Goal: Task Accomplishment & Management: Complete application form

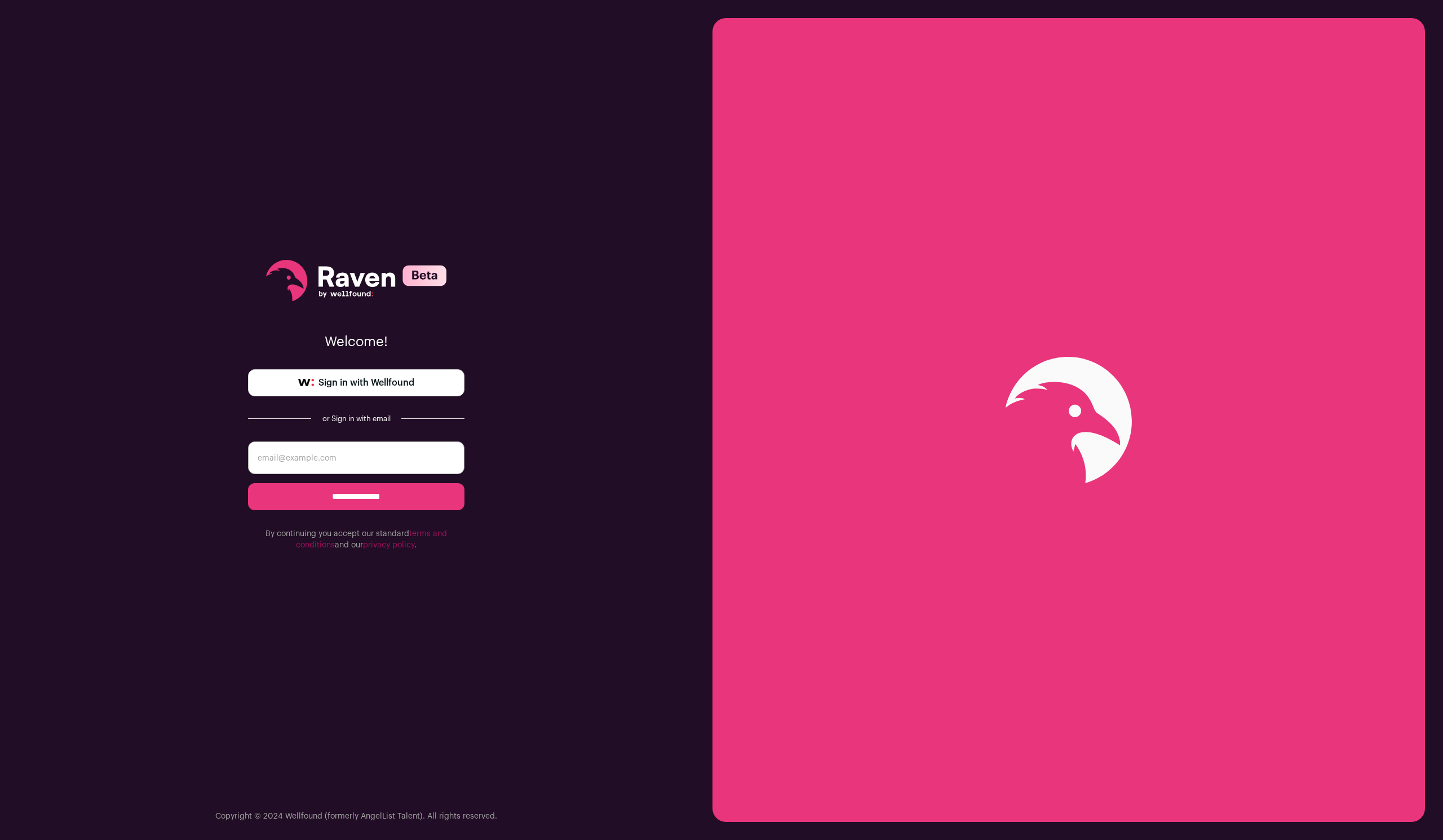
click at [412, 383] on span "Sign in with Wellfound" at bounding box center [366, 382] width 96 height 14
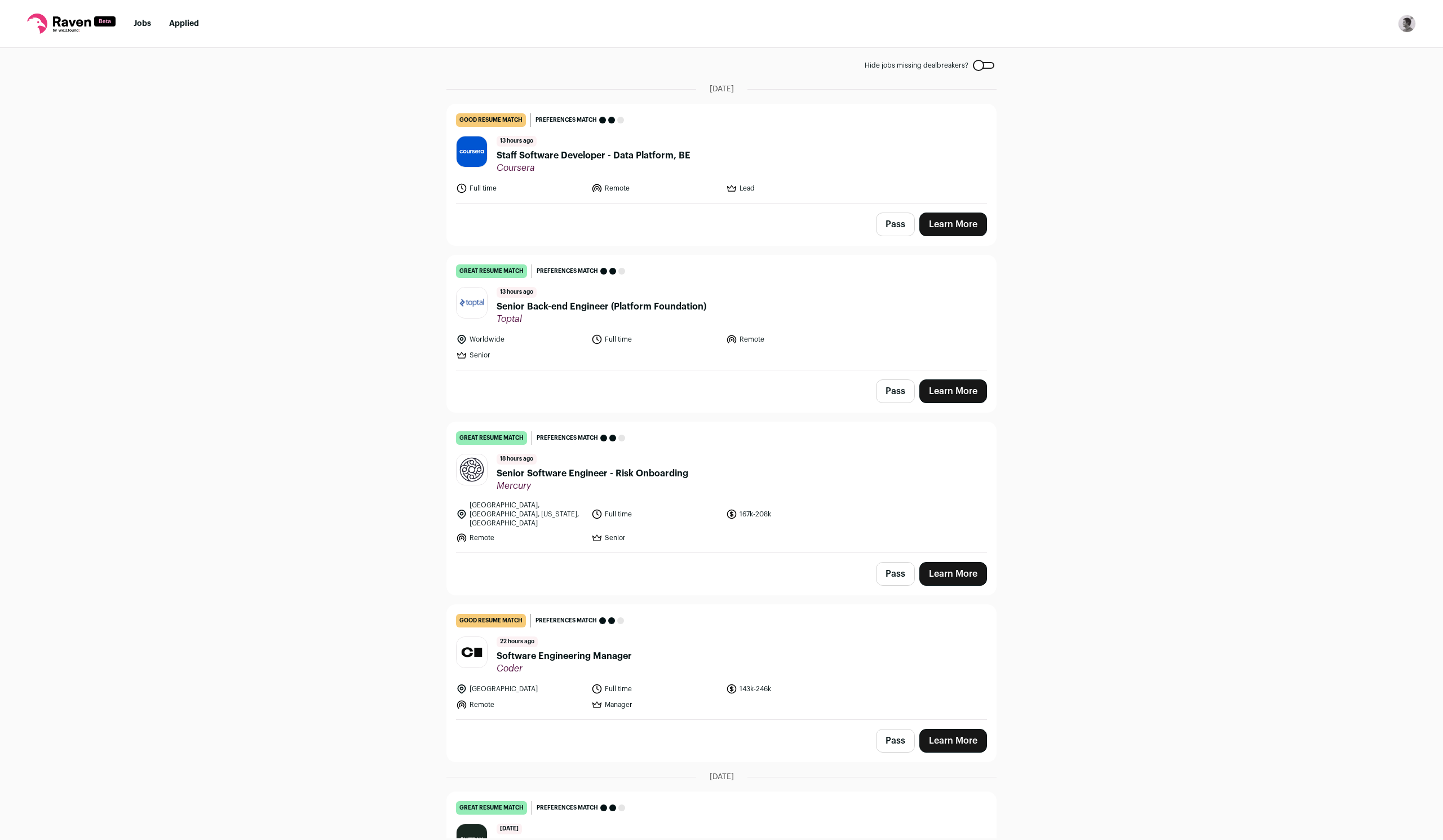
scroll to position [82, 0]
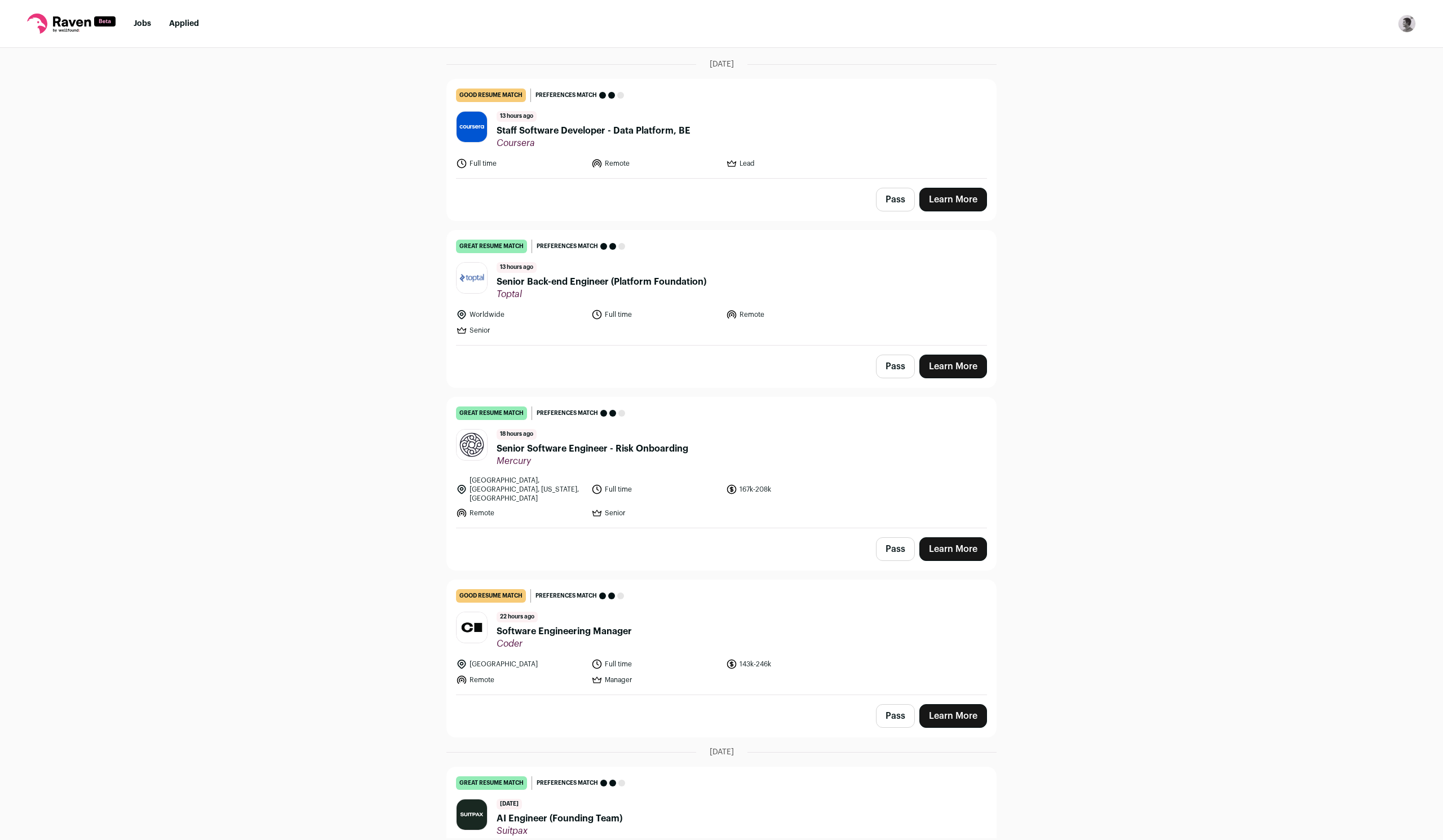
click at [581, 454] on span "Senior Software Engineer - Risk Onboarding" at bounding box center [592, 448] width 191 height 14
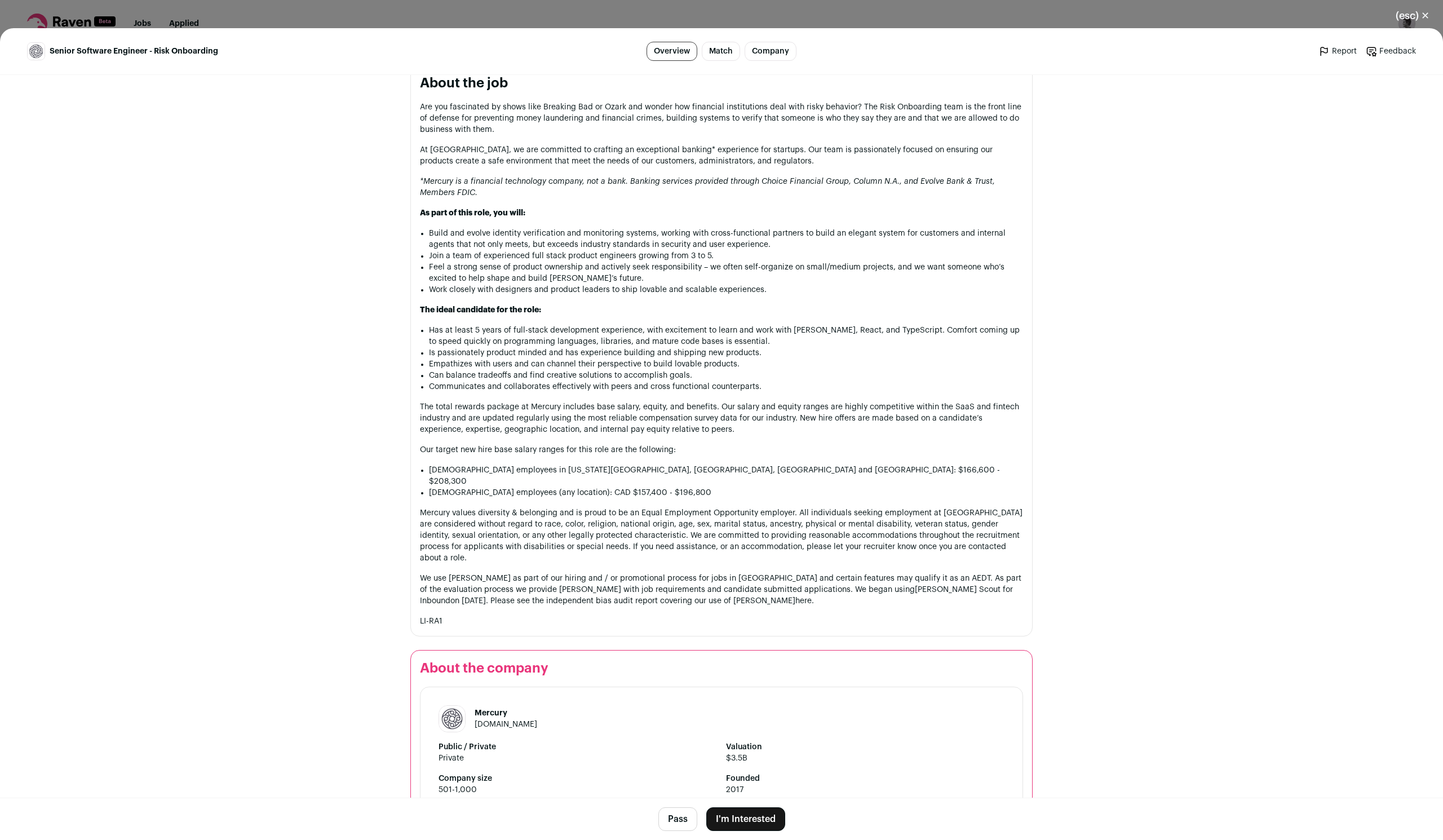
scroll to position [745, 0]
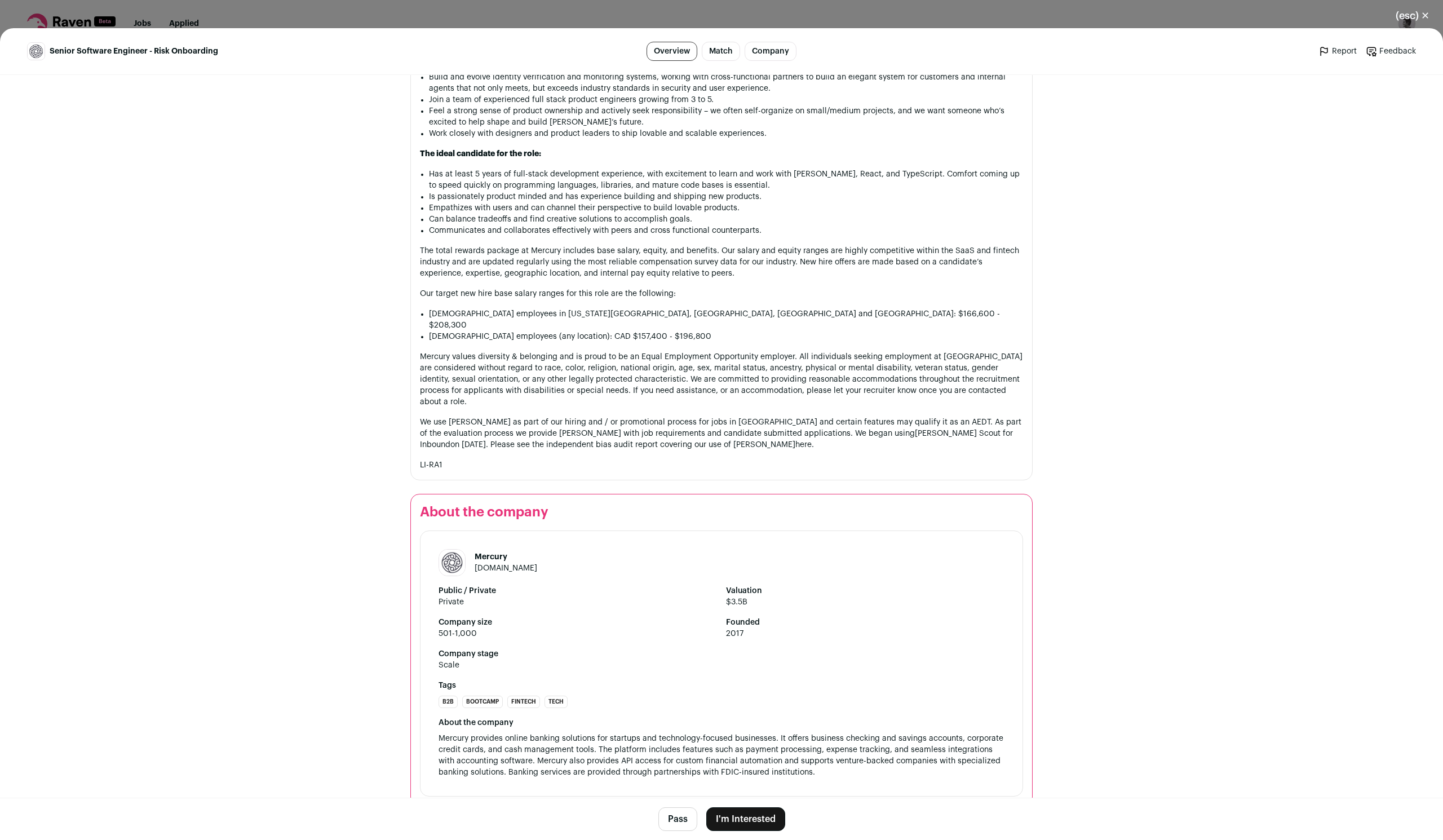
click at [741, 808] on button "I'm Interested" at bounding box center [746, 818] width 79 height 24
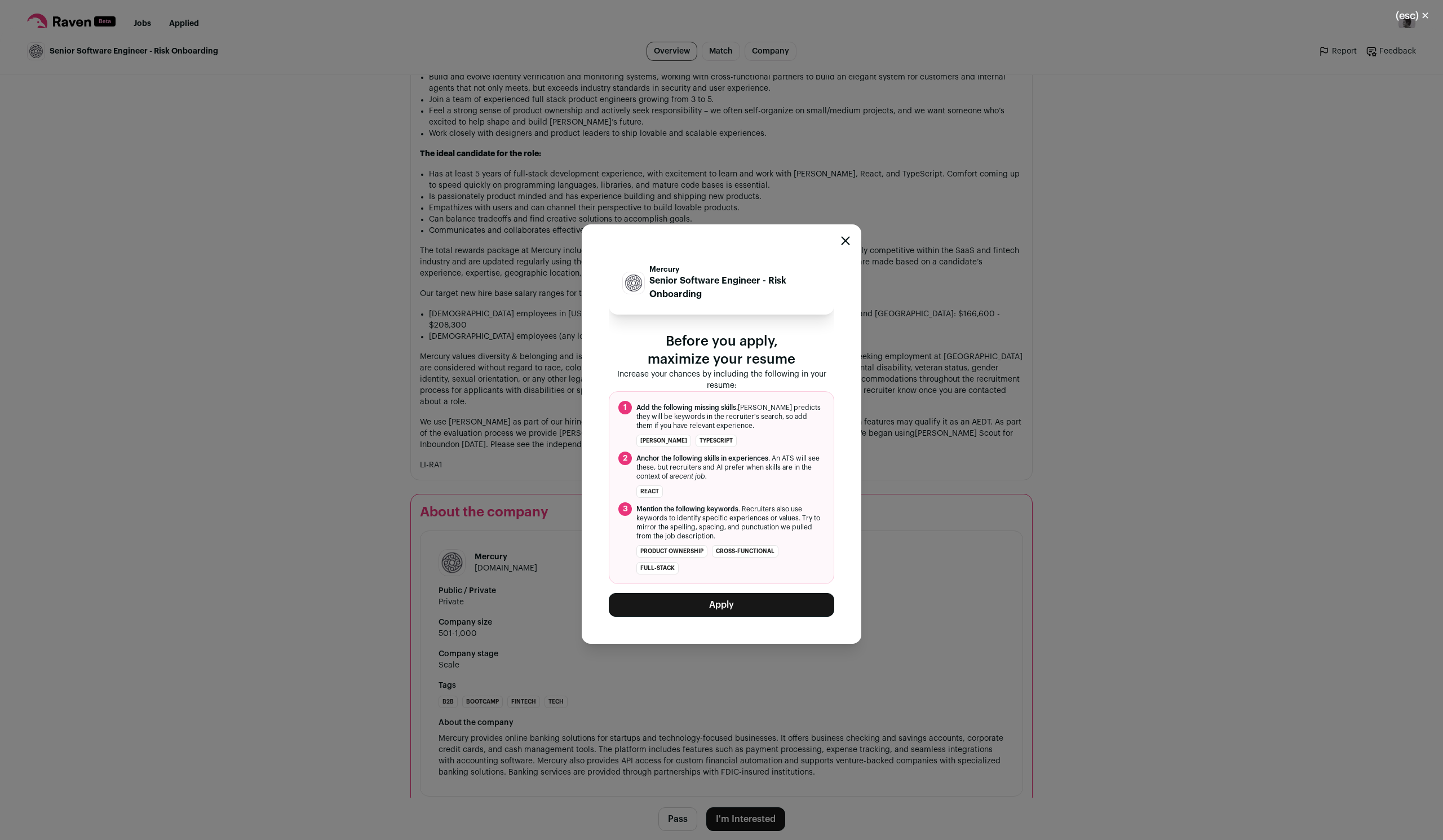
click at [753, 606] on button "Apply" at bounding box center [721, 604] width 226 height 24
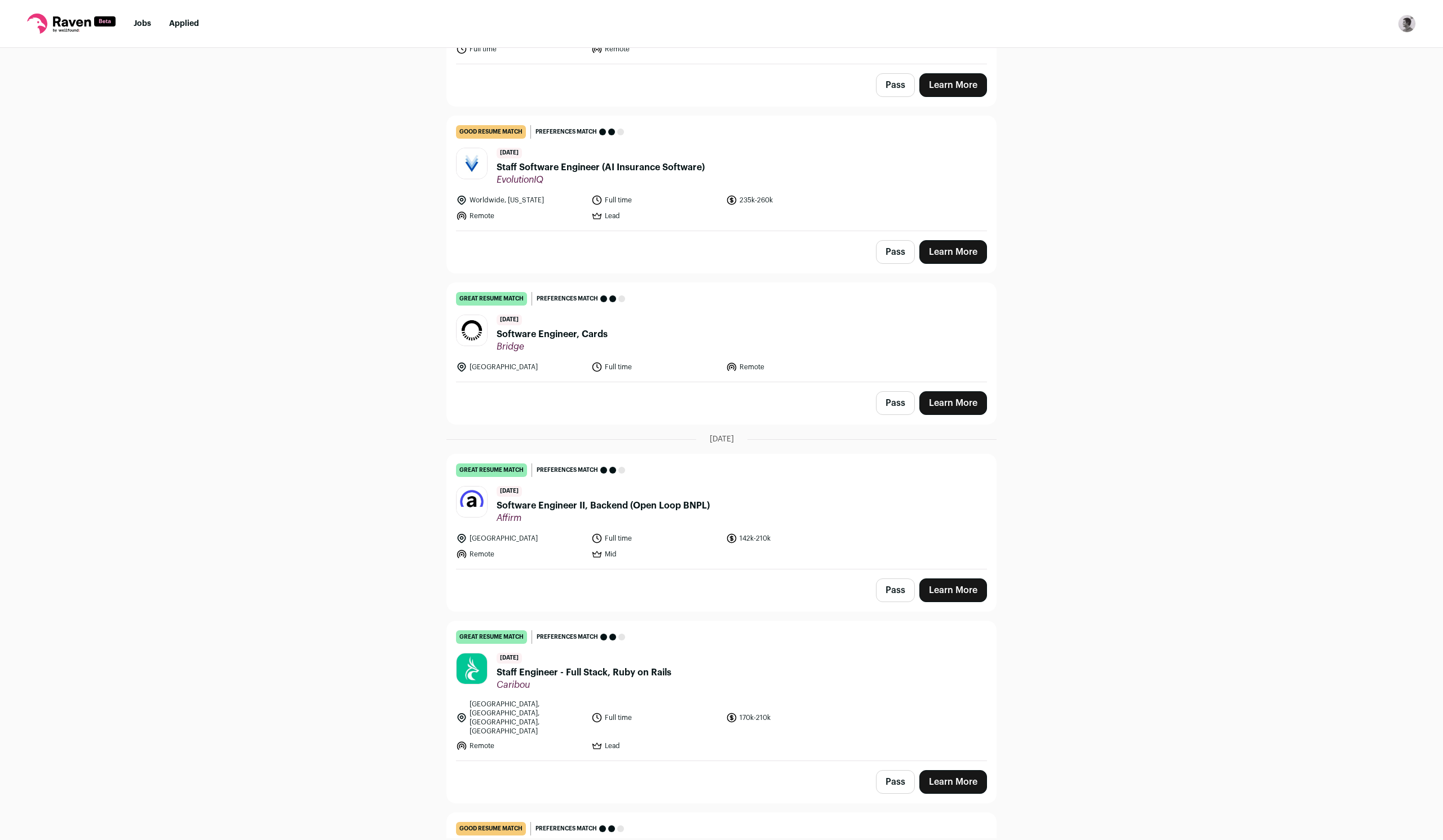
scroll to position [1728, 0]
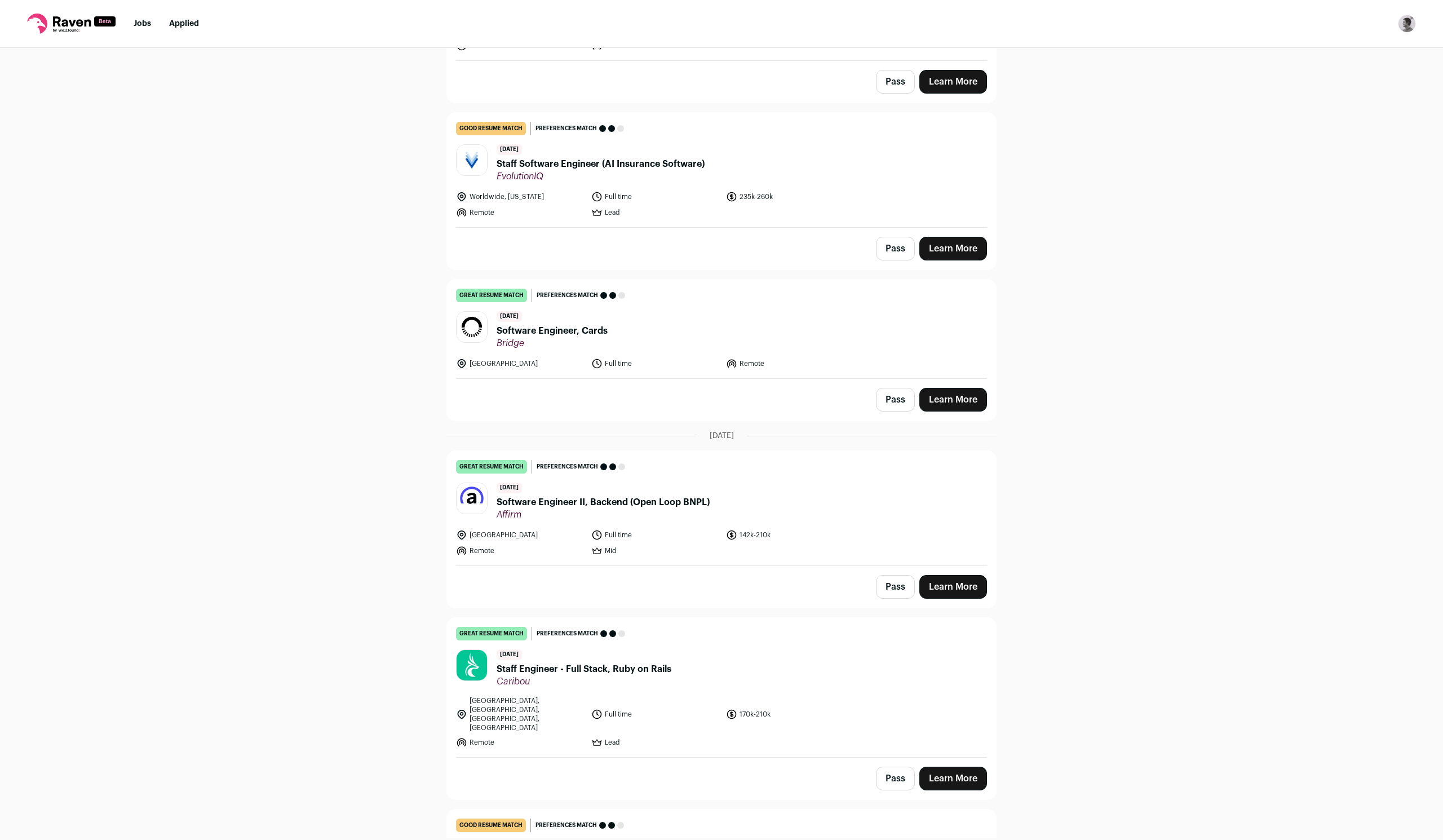
click at [589, 324] on span "Software Engineer, Cards" at bounding box center [552, 330] width 111 height 14
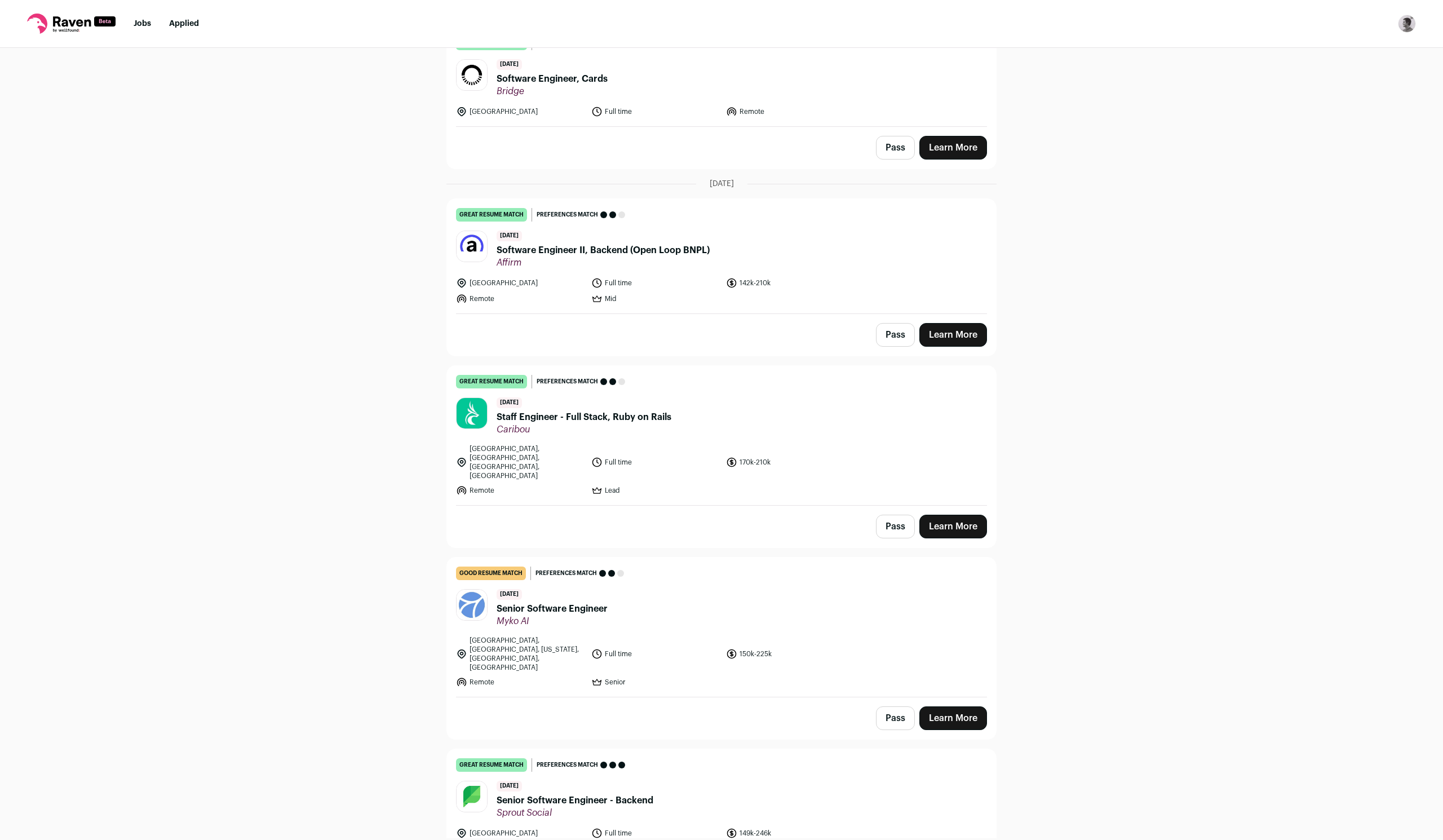
scroll to position [1985, 0]
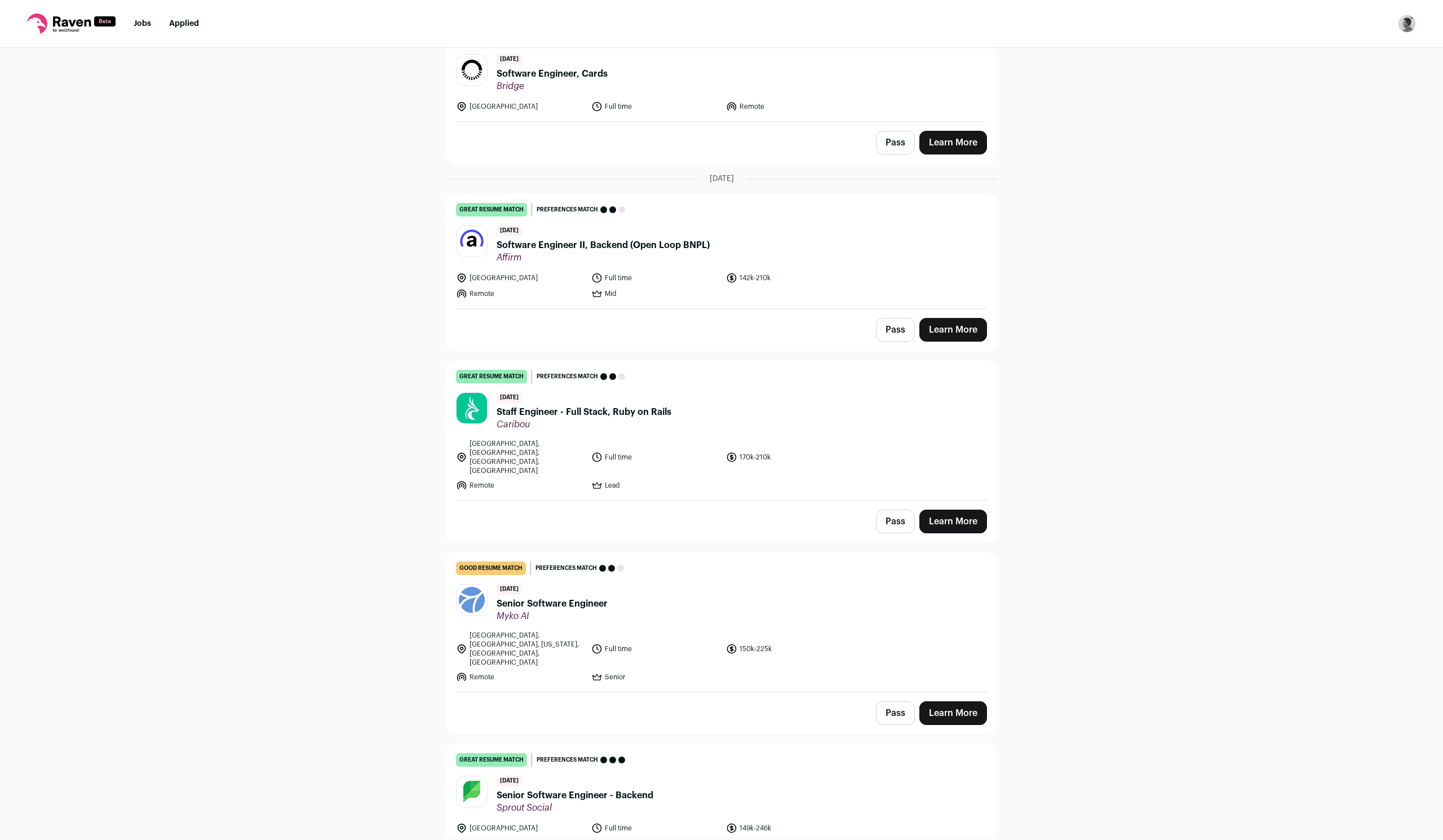
click at [595, 392] on div "[DATE] Staff Engineer - Full Stack, Ruby on Rails [GEOGRAPHIC_DATA]" at bounding box center [584, 411] width 175 height 38
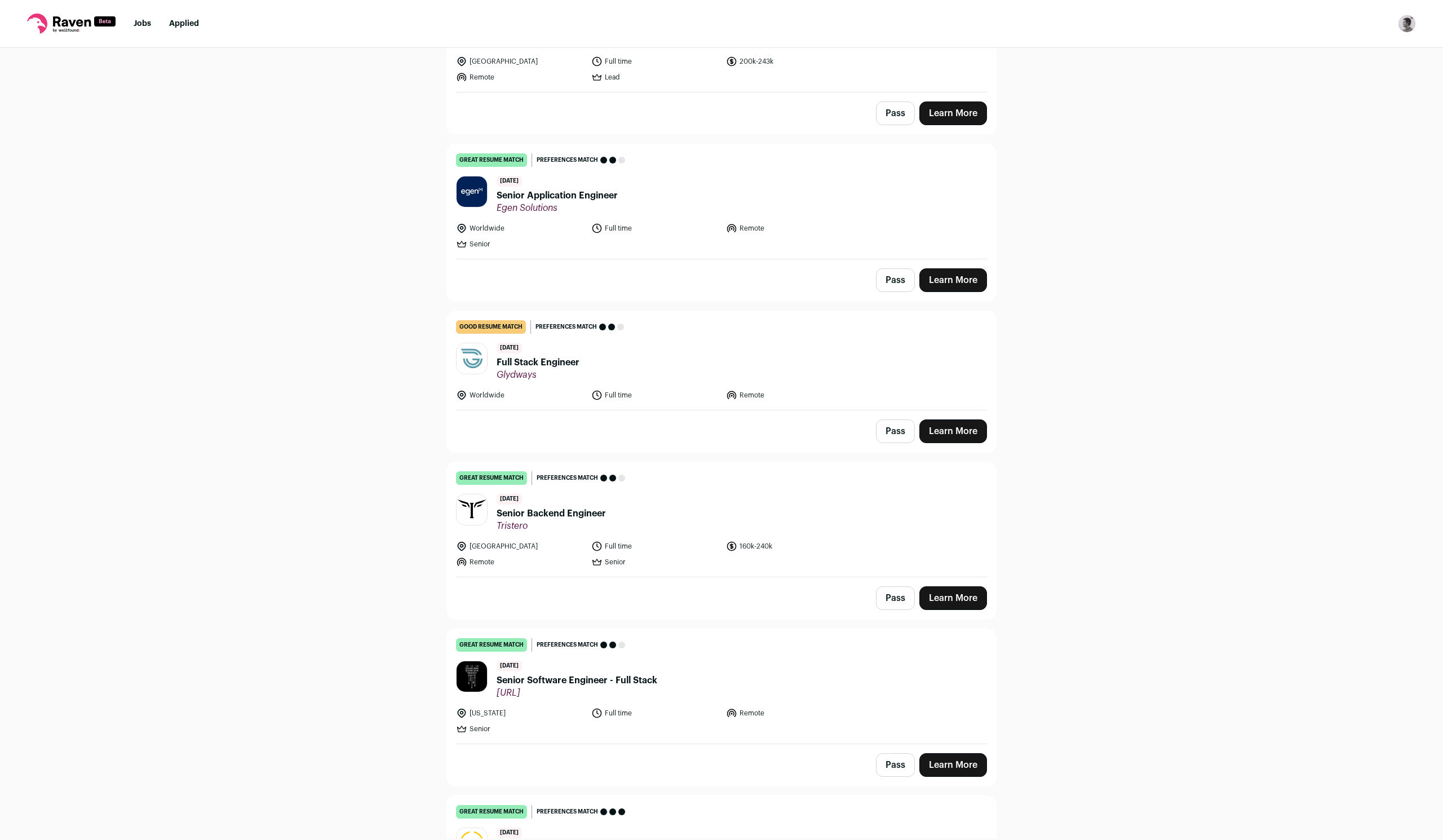
scroll to position [0, 0]
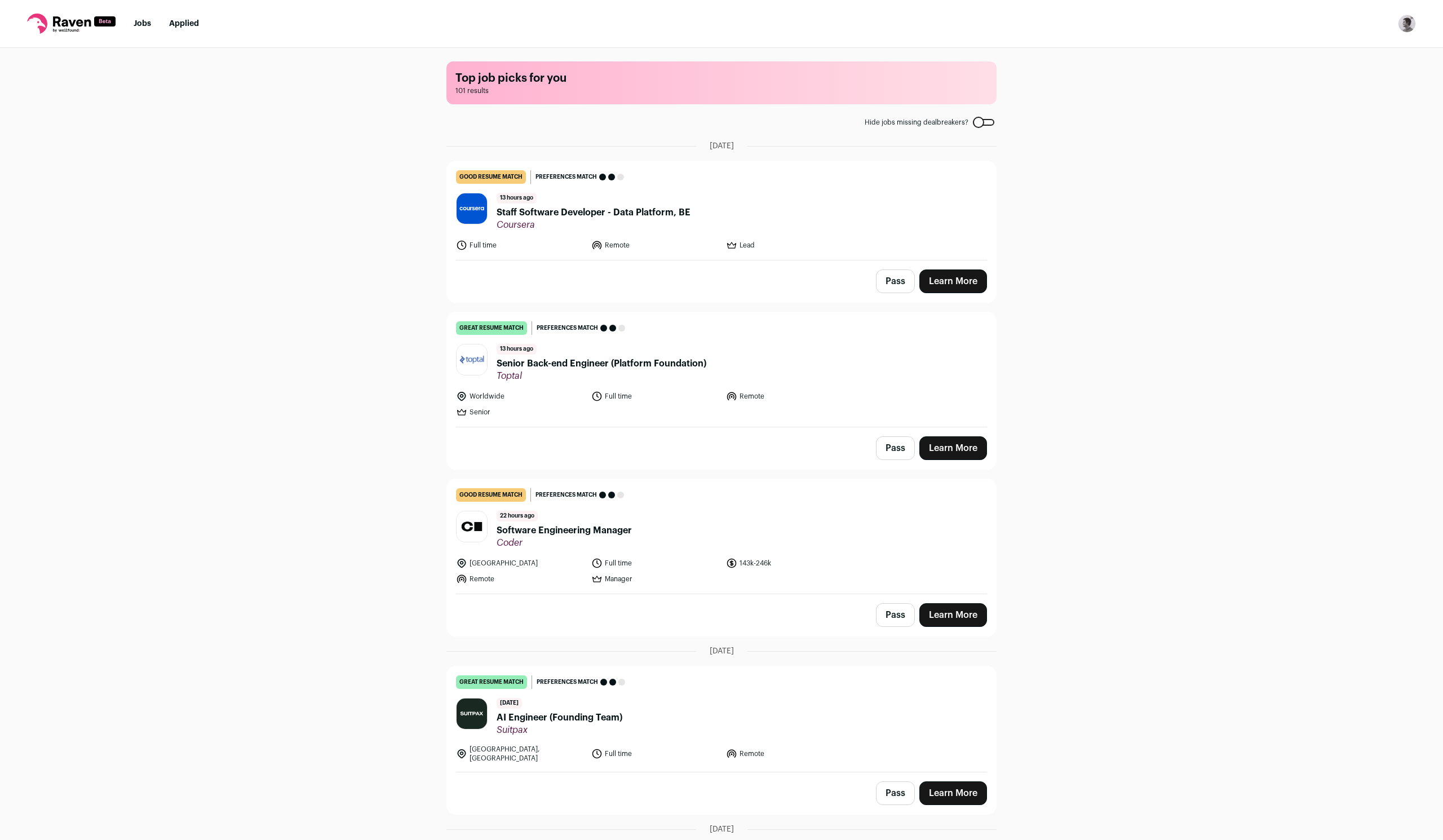
click at [1409, 24] on img "Open dropdown" at bounding box center [1406, 23] width 18 height 18
click at [1351, 57] on link "Settings" at bounding box center [1353, 52] width 125 height 27
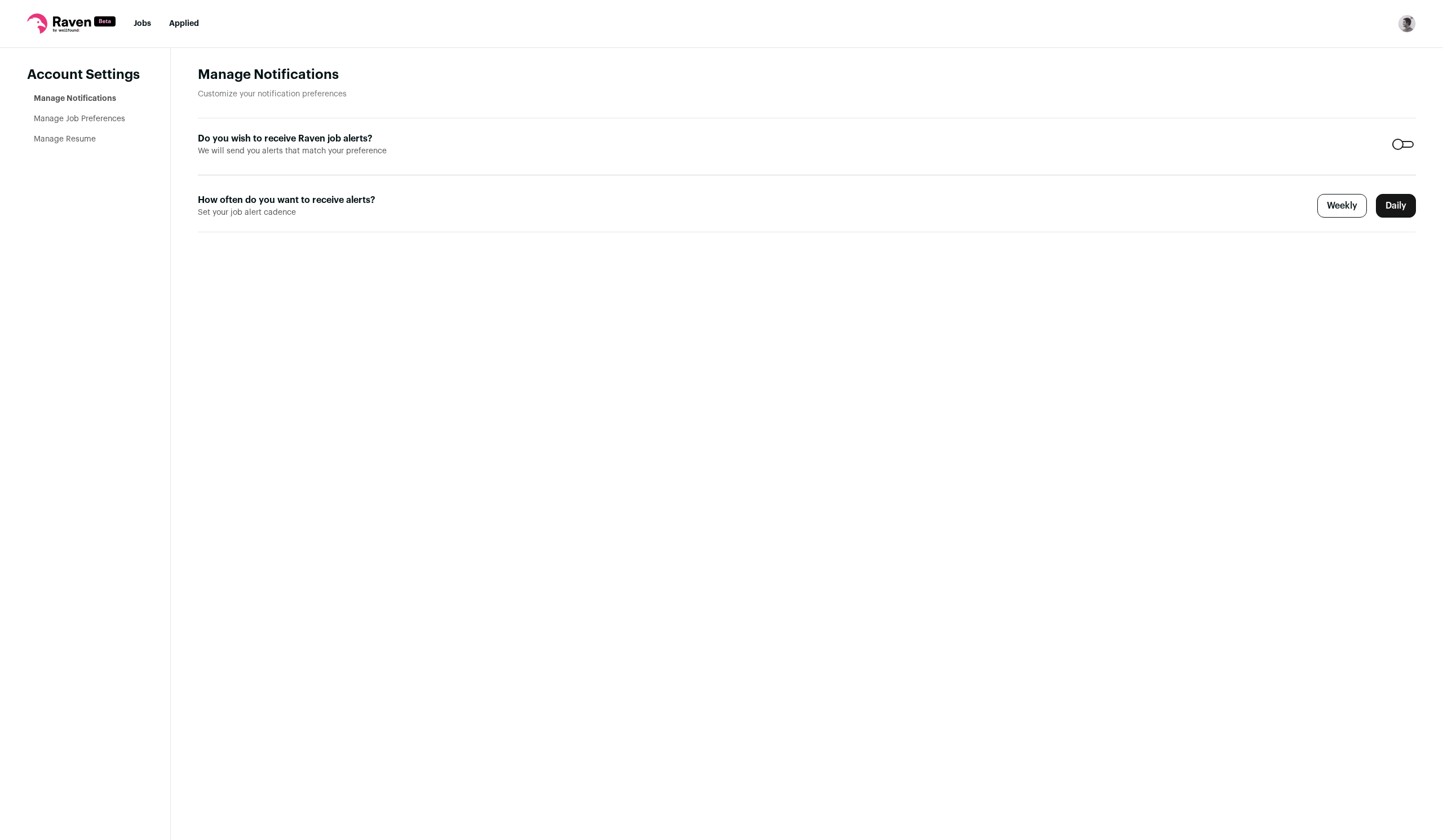
click at [103, 118] on link "Manage Job Preferences" at bounding box center [79, 118] width 91 height 8
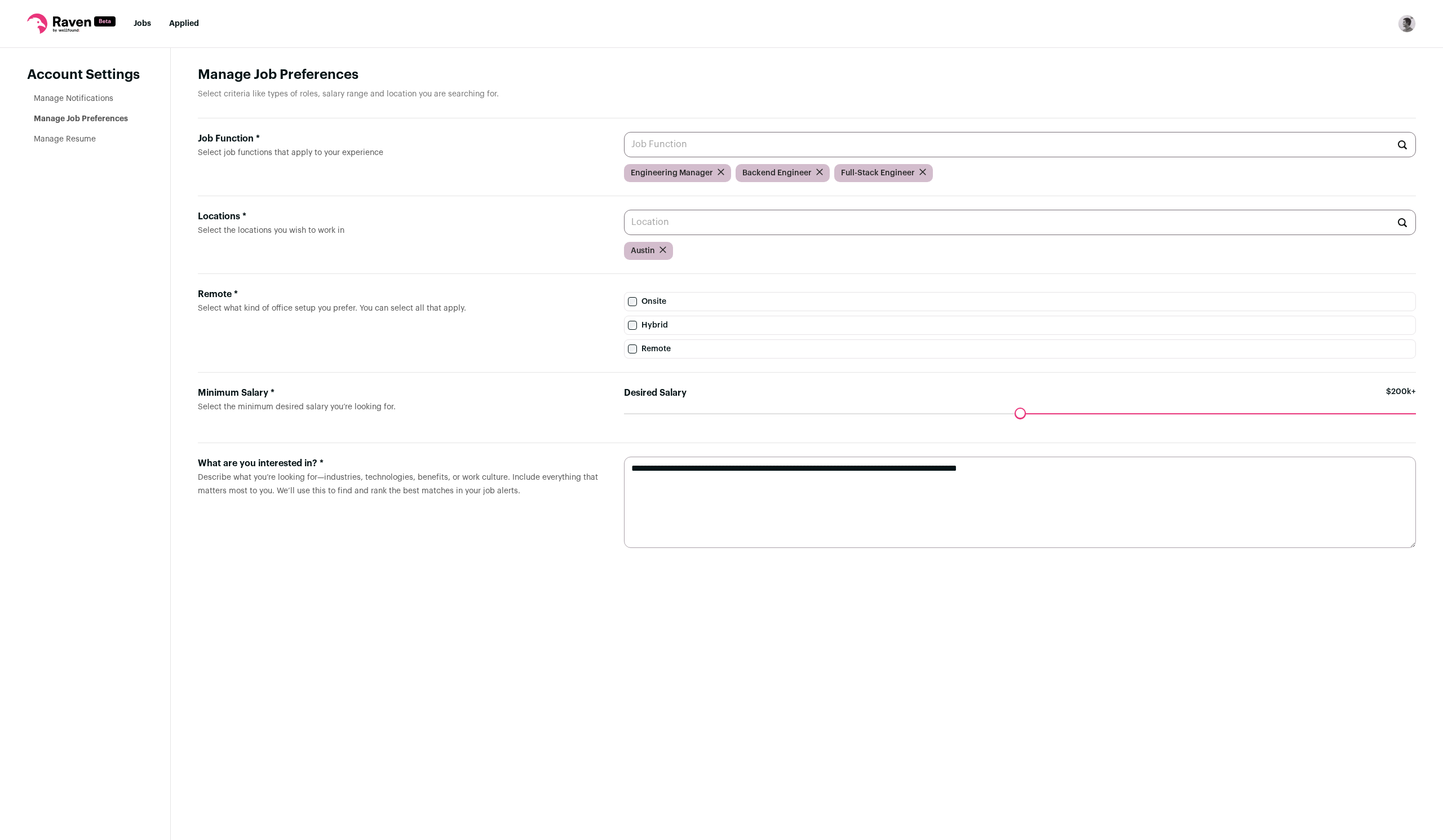
click at [1032, 490] on textarea "**********" at bounding box center [1019, 502] width 792 height 91
click at [1183, 475] on textarea "**********" at bounding box center [1019, 502] width 792 height 91
type textarea "**********"
click at [90, 136] on link "Manage Resume" at bounding box center [65, 139] width 62 height 8
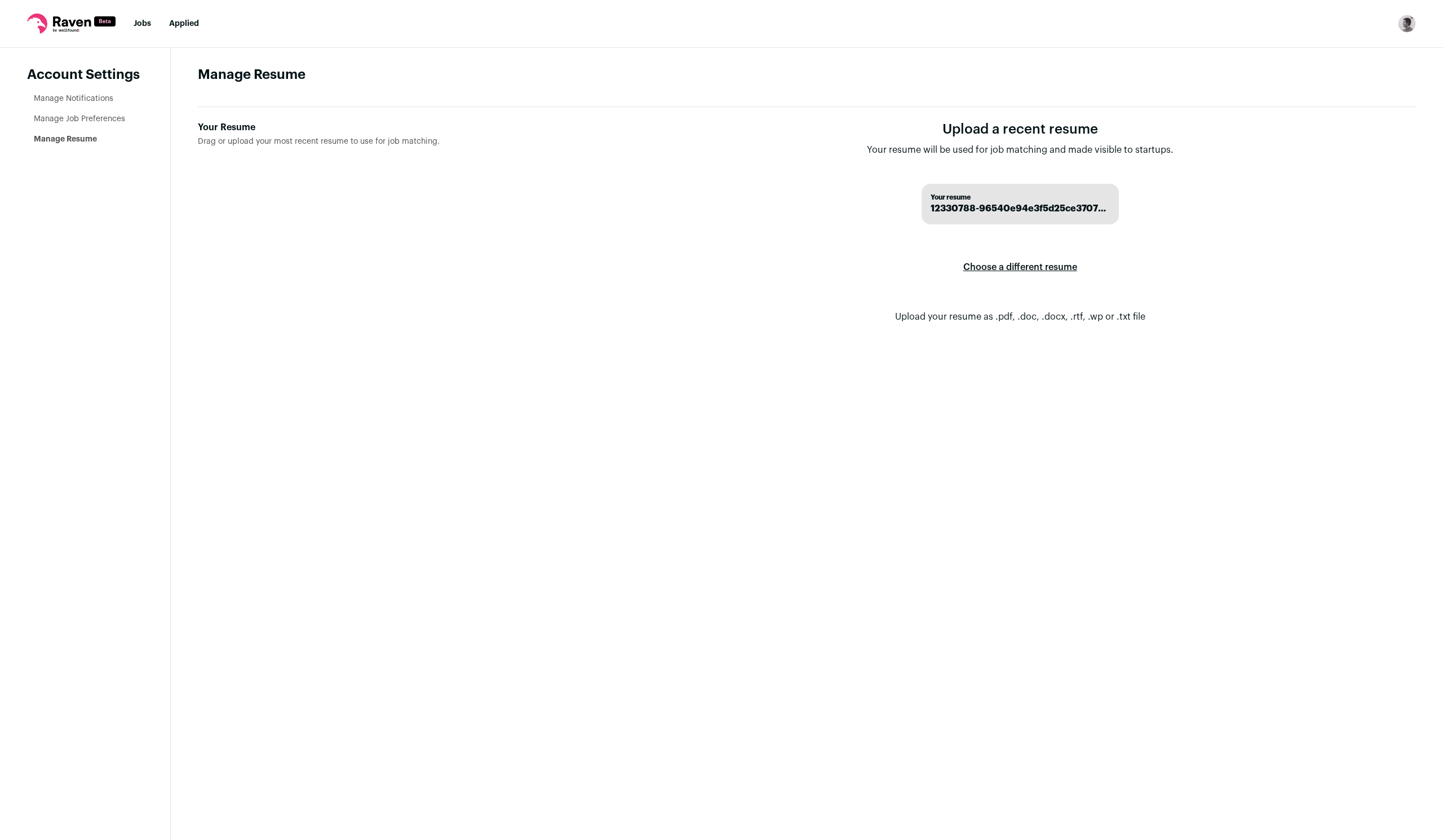
click at [94, 108] on ul "Manage Notifications Manage Job Preferences Manage Resume" at bounding box center [88, 119] width 110 height 52
click at [94, 96] on link "Manage Notifications" at bounding box center [73, 98] width 80 height 8
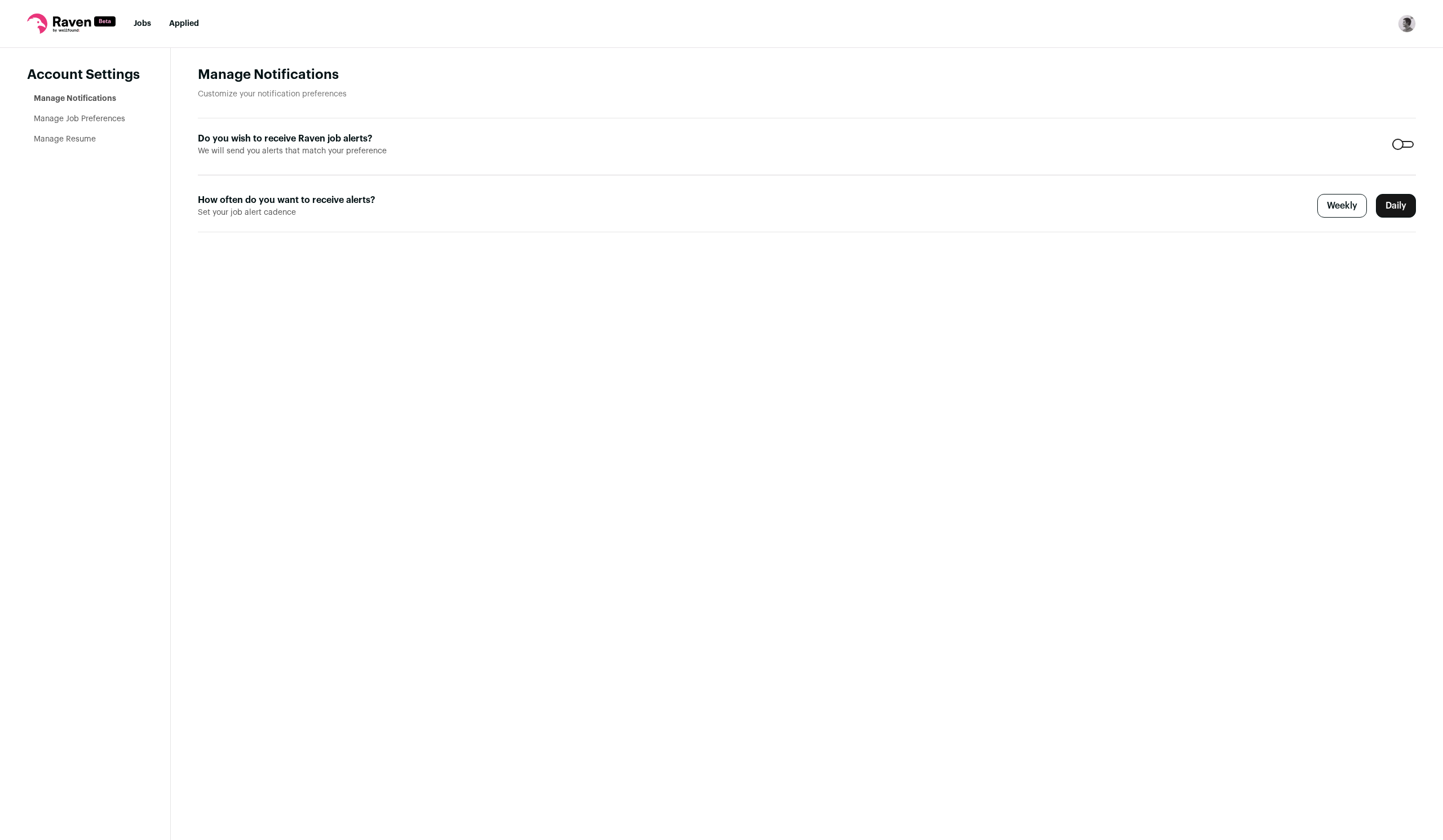
click at [94, 115] on link "Manage Job Preferences" at bounding box center [79, 118] width 91 height 8
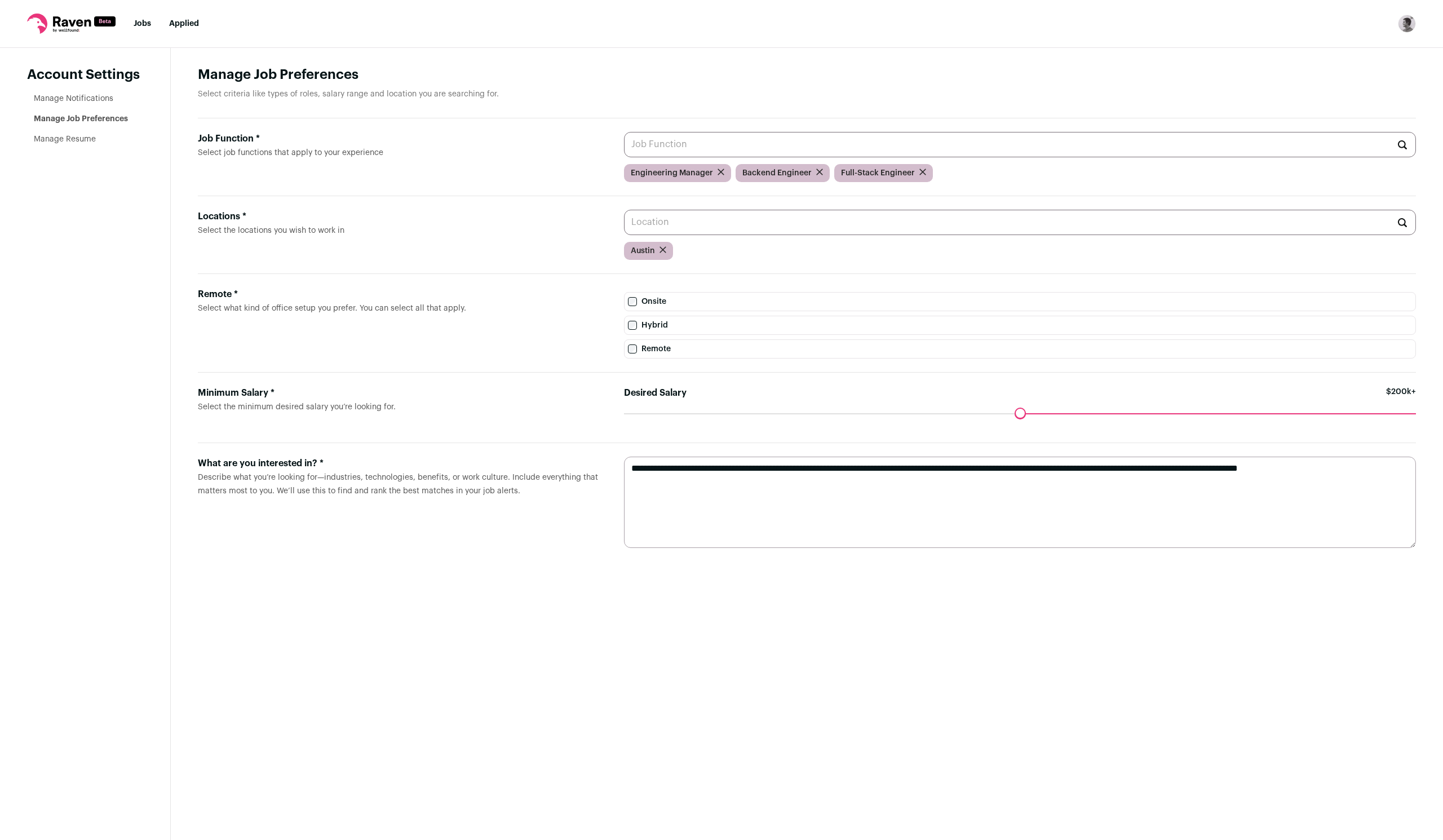
click at [1410, 25] on img "Open dropdown" at bounding box center [1406, 23] width 18 height 18
click at [1391, 62] on link "Settings" at bounding box center [1353, 52] width 125 height 27
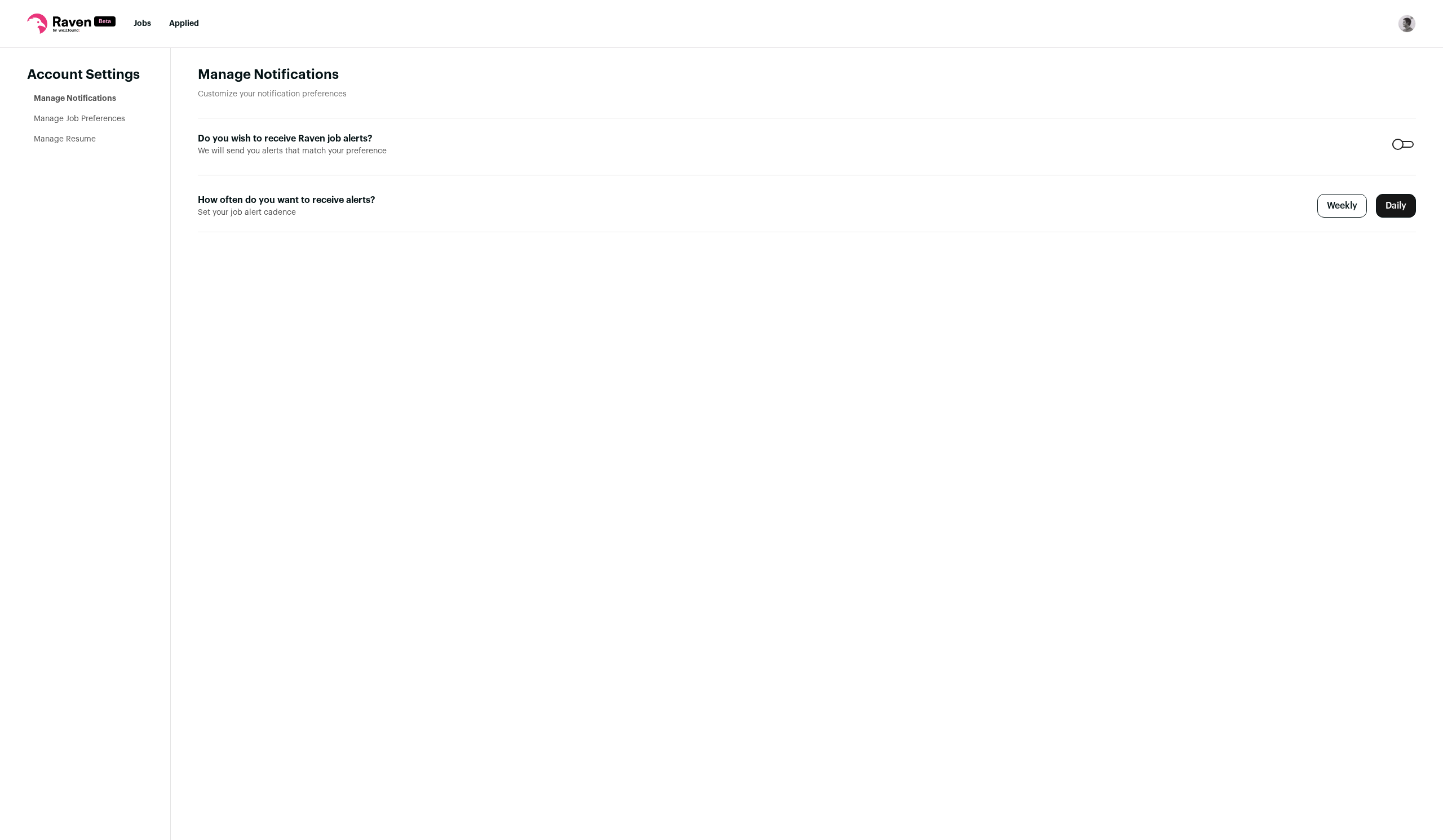
click at [59, 117] on link "Manage Job Preferences" at bounding box center [79, 118] width 91 height 8
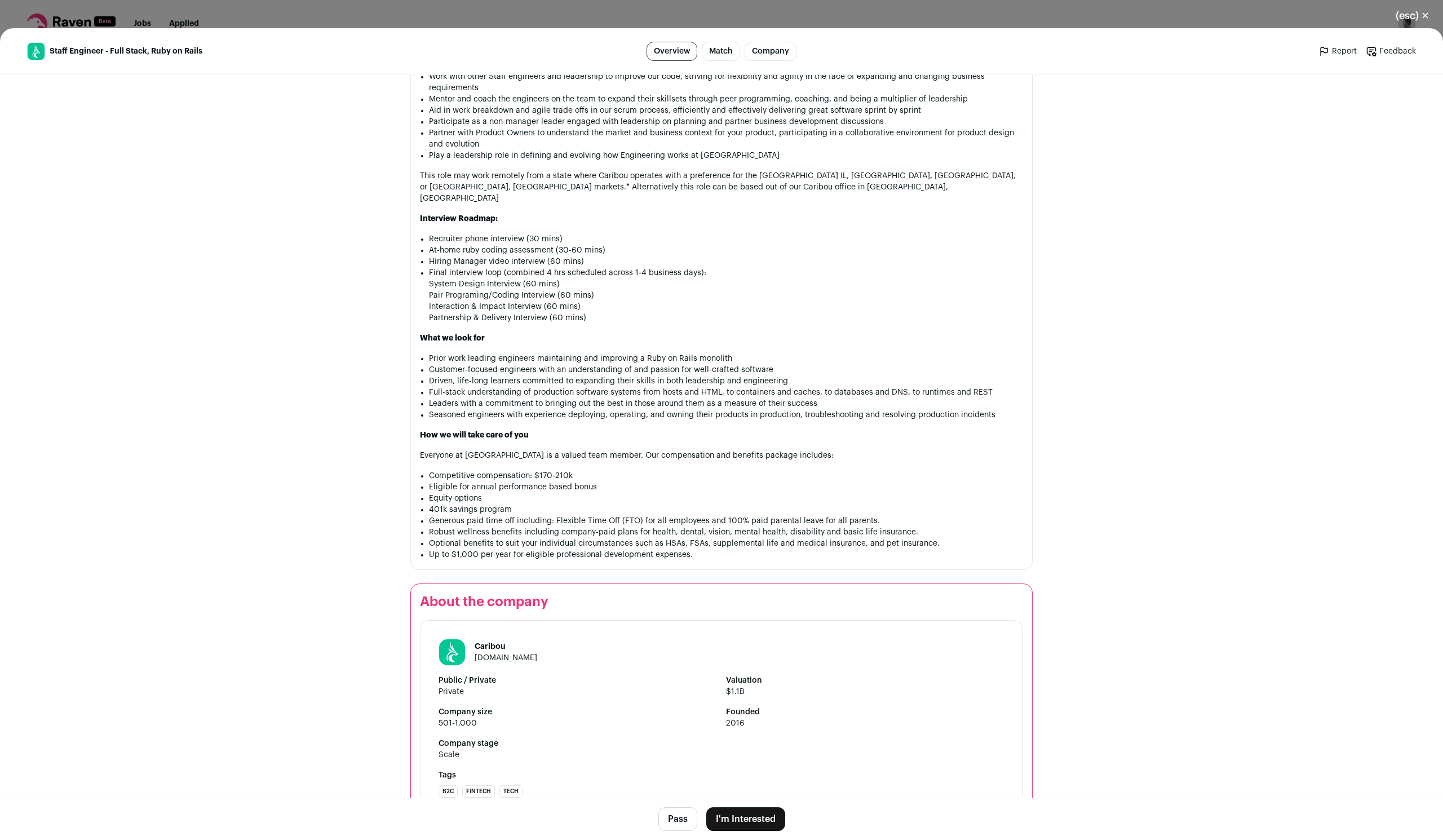
scroll to position [937, 0]
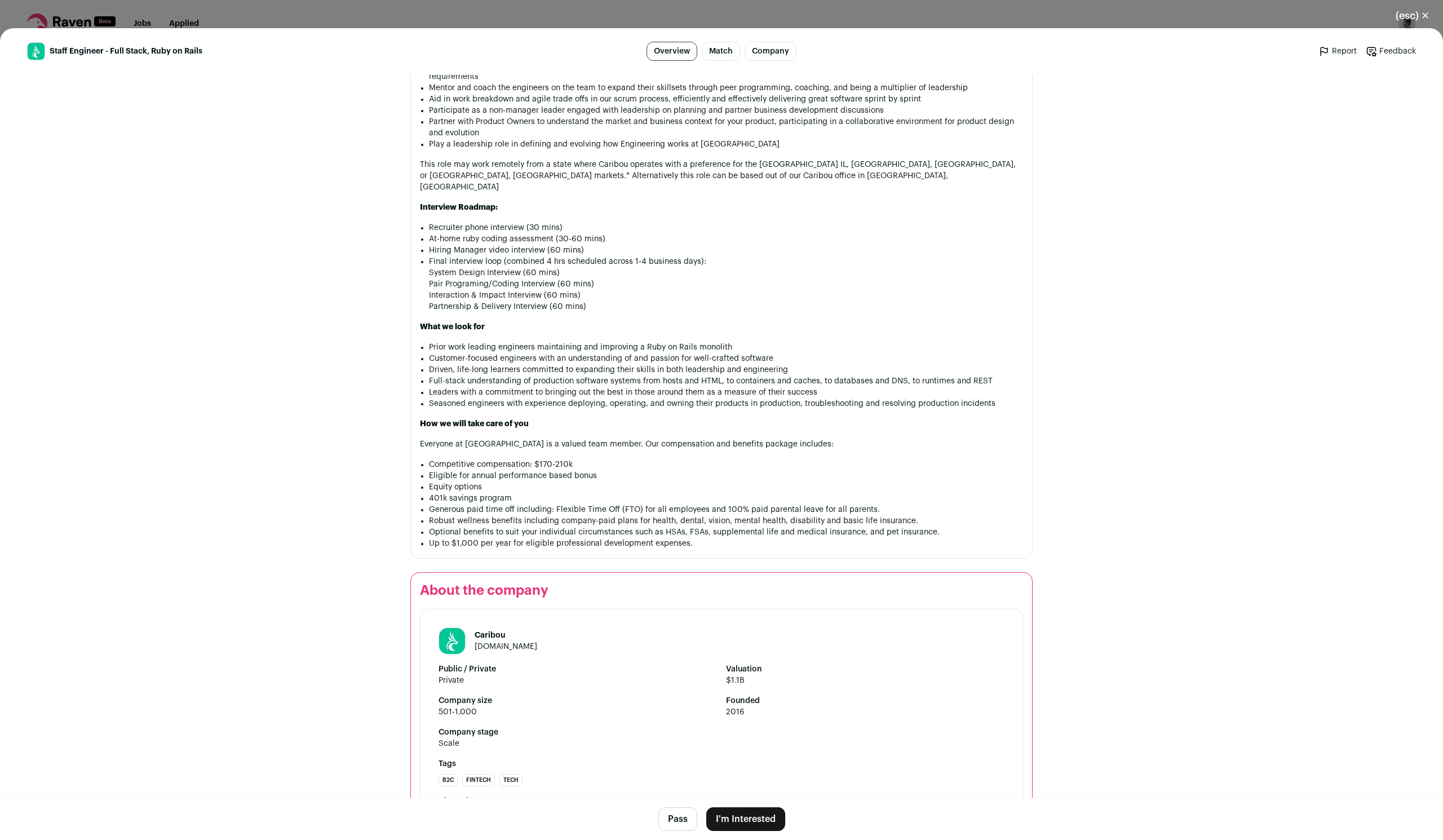
click at [769, 816] on button "I'm Interested" at bounding box center [746, 818] width 79 height 24
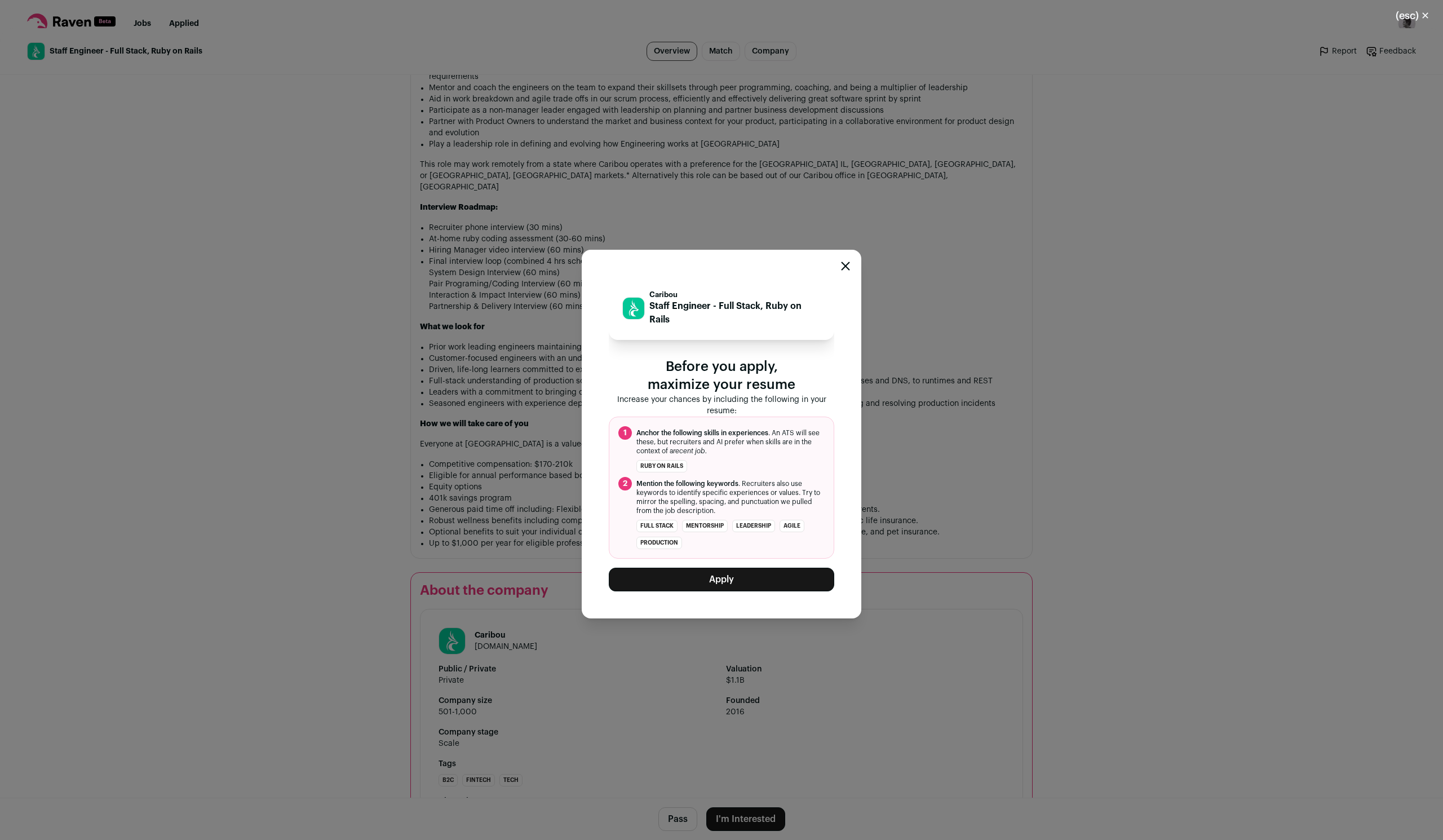
click at [728, 577] on button "Apply" at bounding box center [721, 579] width 226 height 24
